Goal: Task Accomplishment & Management: Manage account settings

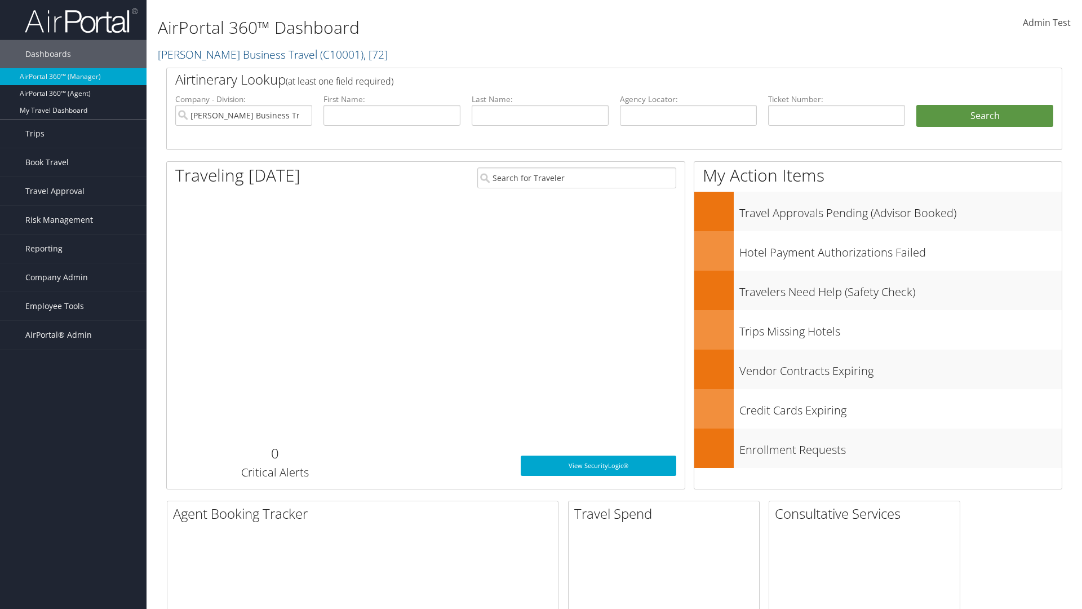
click at [73, 277] on span "Company Admin" at bounding box center [56, 277] width 63 height 28
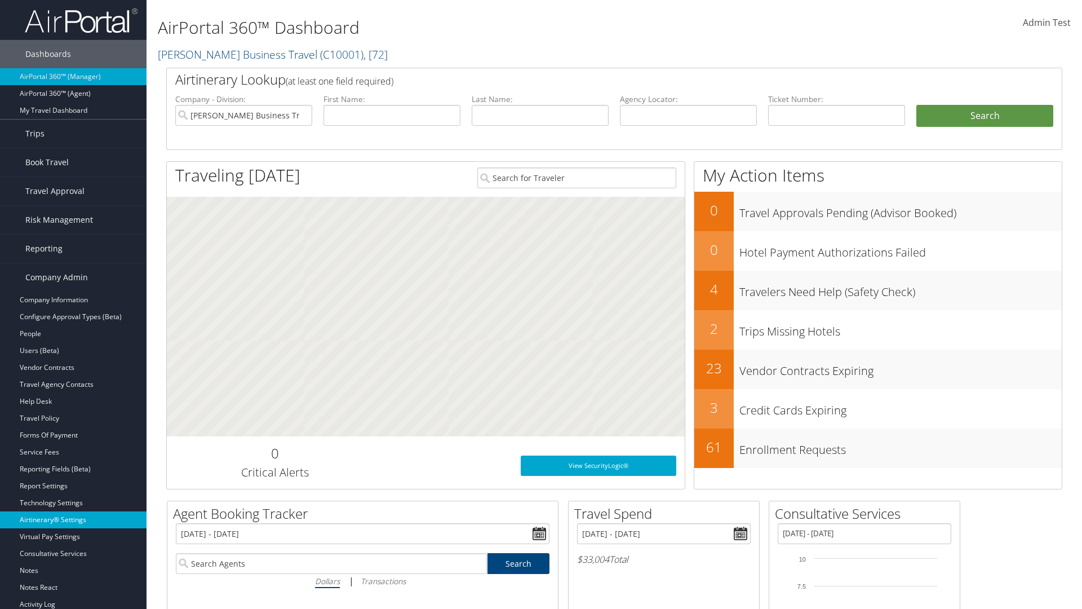
click at [73, 520] on link "Airtinerary® Settings" at bounding box center [73, 519] width 147 height 17
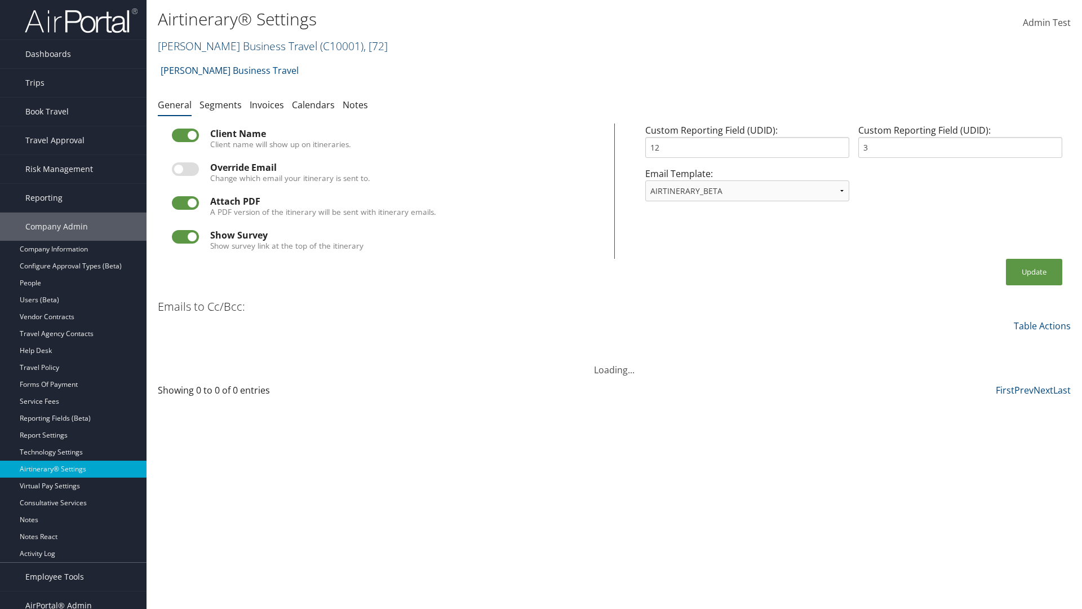
click at [232, 46] on link "[PERSON_NAME] Business Travel ( C10001 ) , [ 72 ]" at bounding box center [273, 45] width 230 height 15
click at [0, 0] on input "search" at bounding box center [0, 0] width 0 height 0
type input "Global Marketing Services"
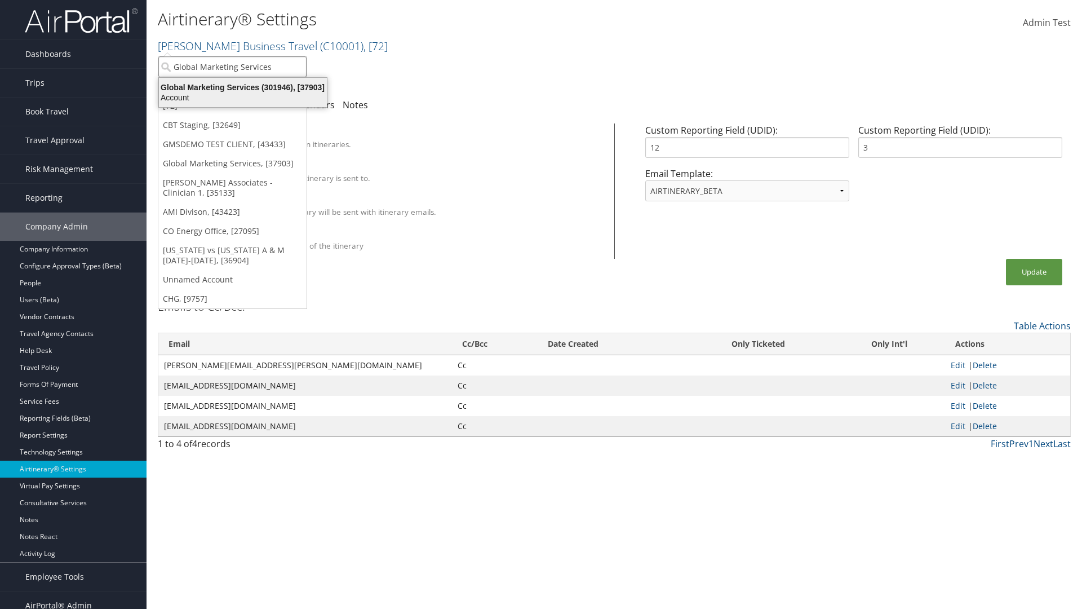
click at [243, 87] on div "Global Marketing Services (301946), [37903]" at bounding box center [242, 87] width 181 height 10
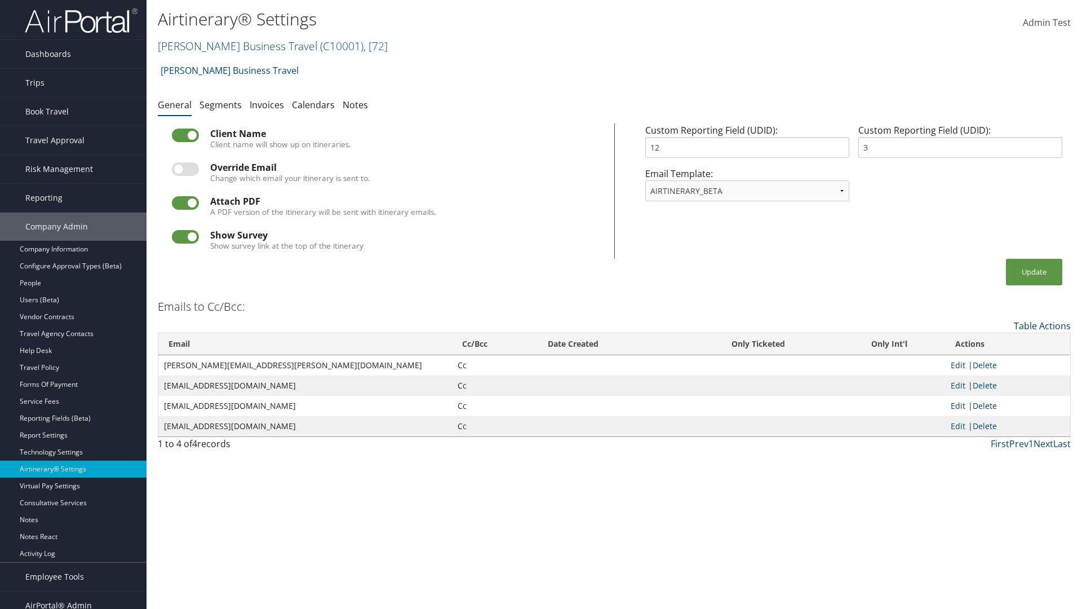
click at [1042, 325] on link "Table Actions" at bounding box center [1042, 326] width 57 height 12
click at [996, 343] on link "Add New Cc Email" at bounding box center [996, 343] width 148 height 19
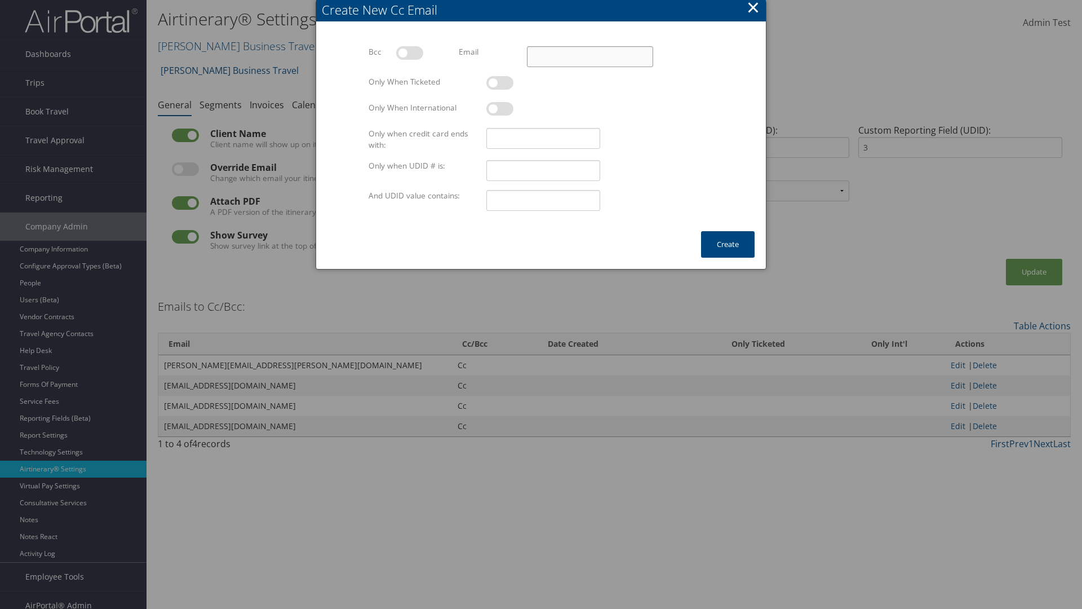
click at [590, 56] on input "Email" at bounding box center [590, 56] width 126 height 21
type input "test@test.com"
click at [728, 244] on button "Create" at bounding box center [728, 244] width 54 height 26
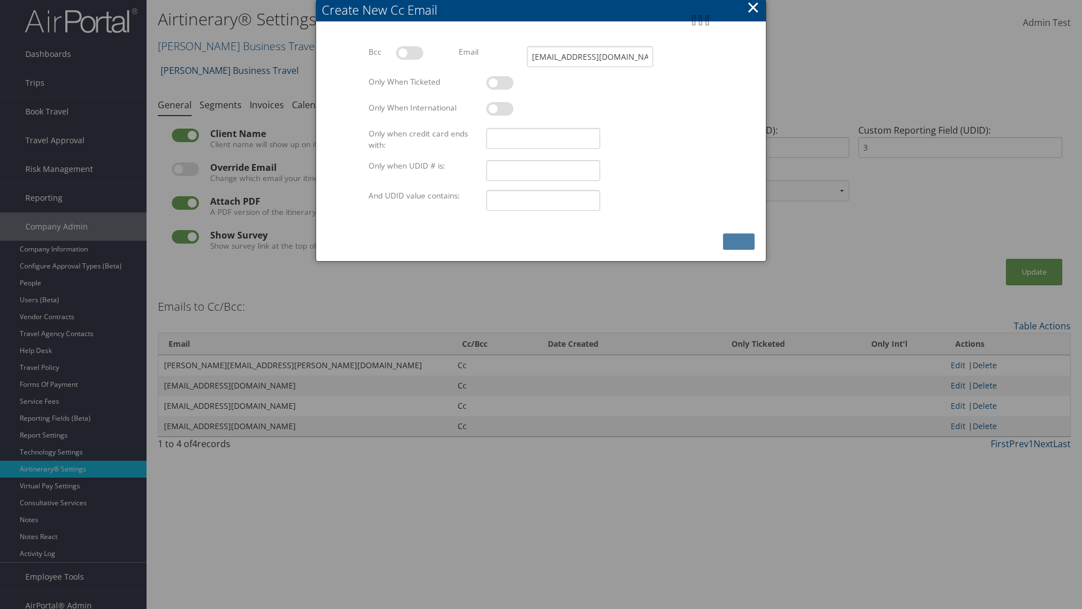
scroll to position [11, 0]
